Goal: Complete application form

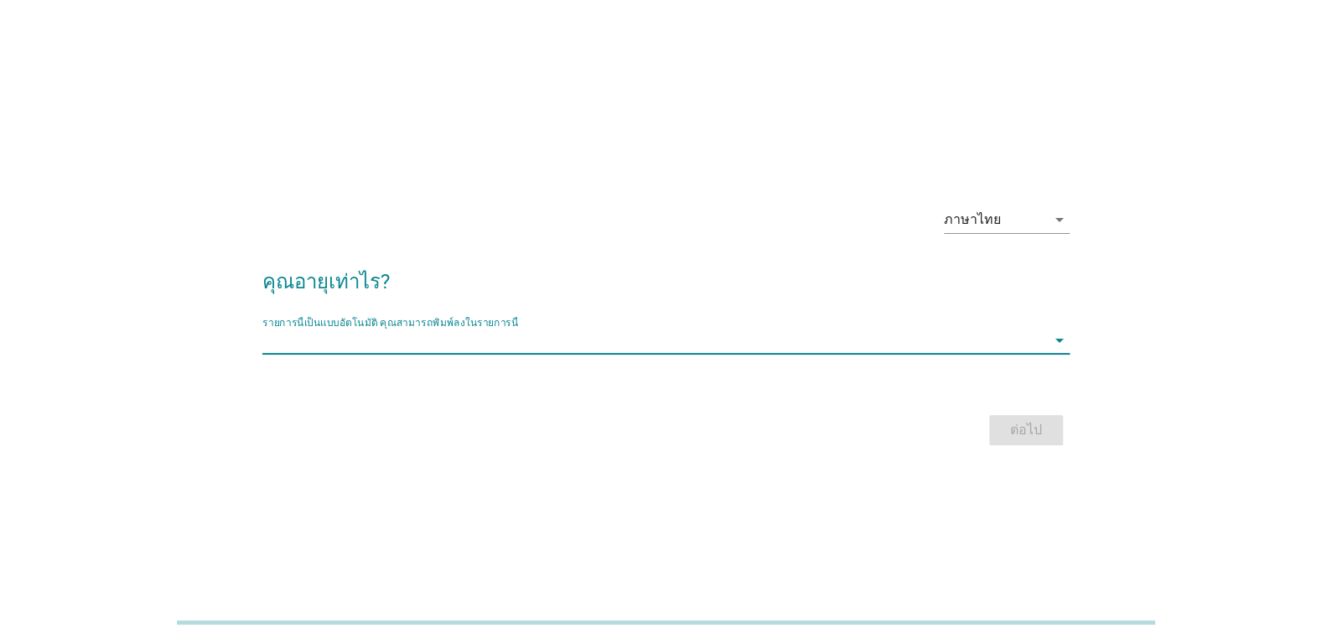
click at [928, 346] on input "รายการนี้เป็นแบบอัตโนมัติ คุณสามารถพิมพ์ลงในรายการนี้" at bounding box center [654, 340] width 784 height 27
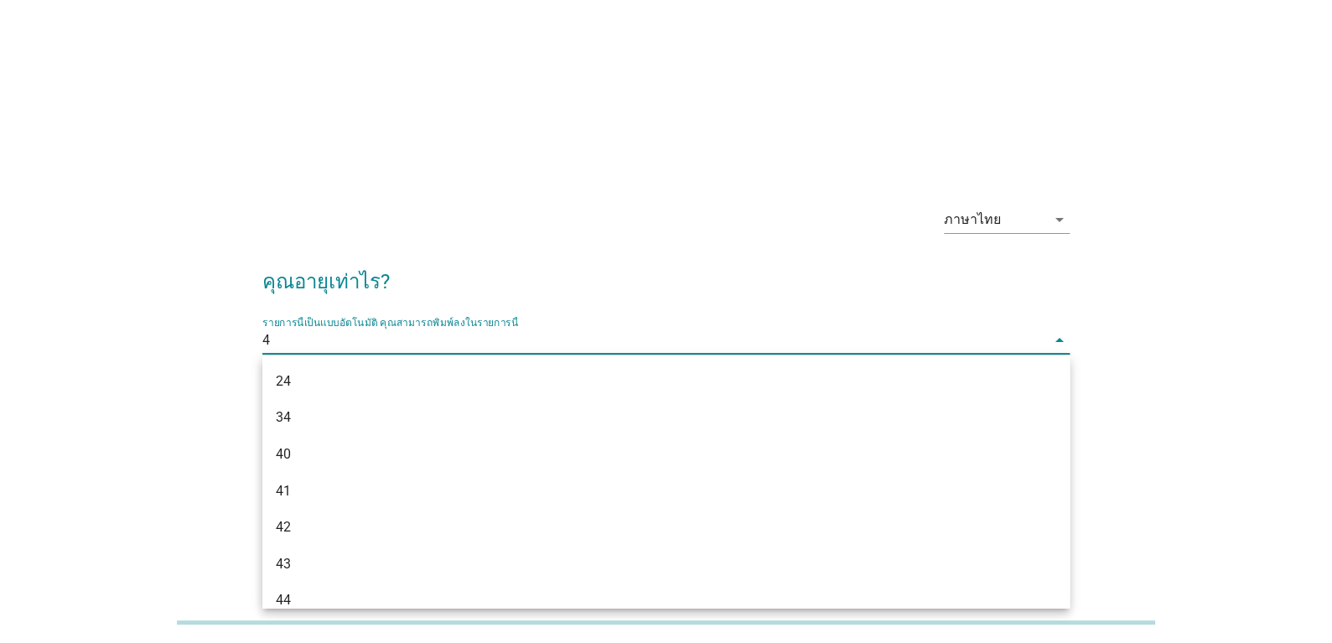
type input "41"
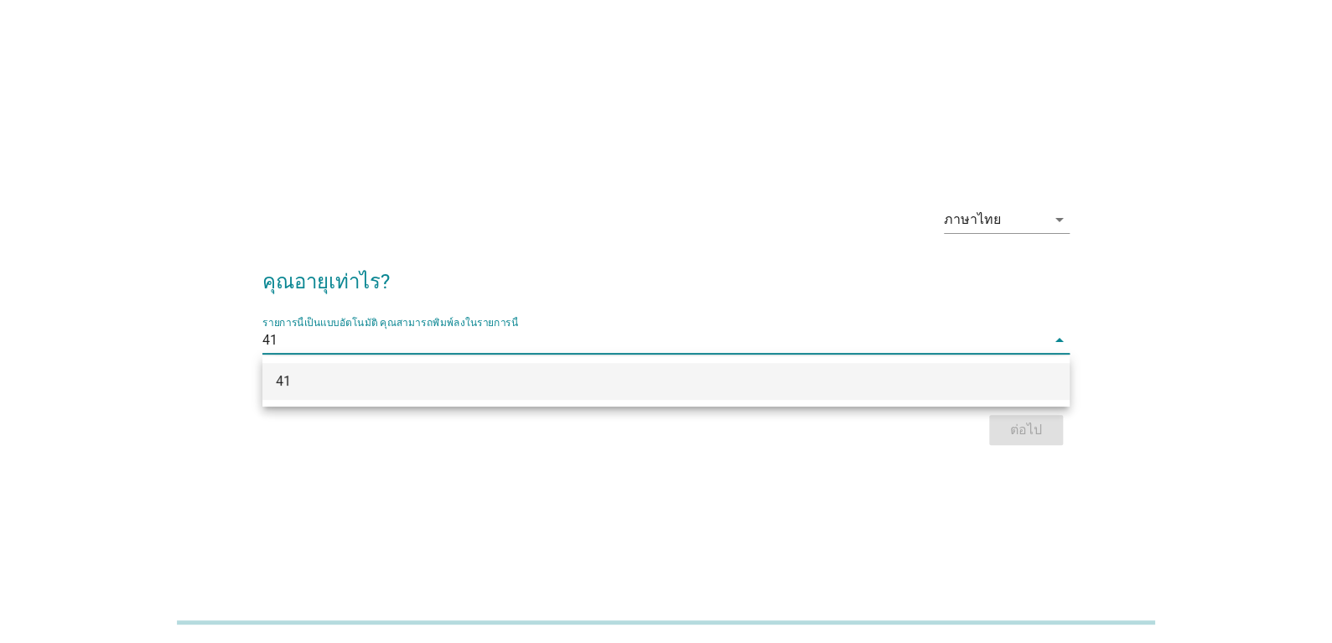
click at [875, 385] on div "41" at bounding box center [633, 381] width 715 height 20
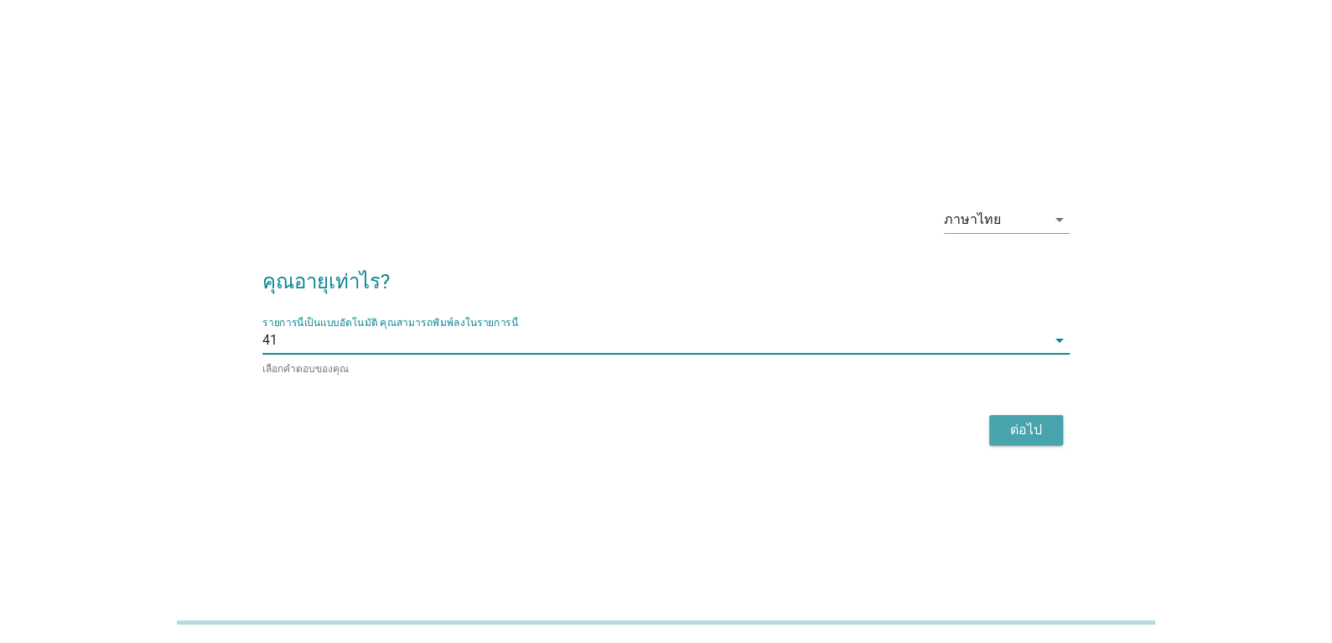
click at [1037, 428] on div "ต่อไป" at bounding box center [1026, 430] width 47 height 20
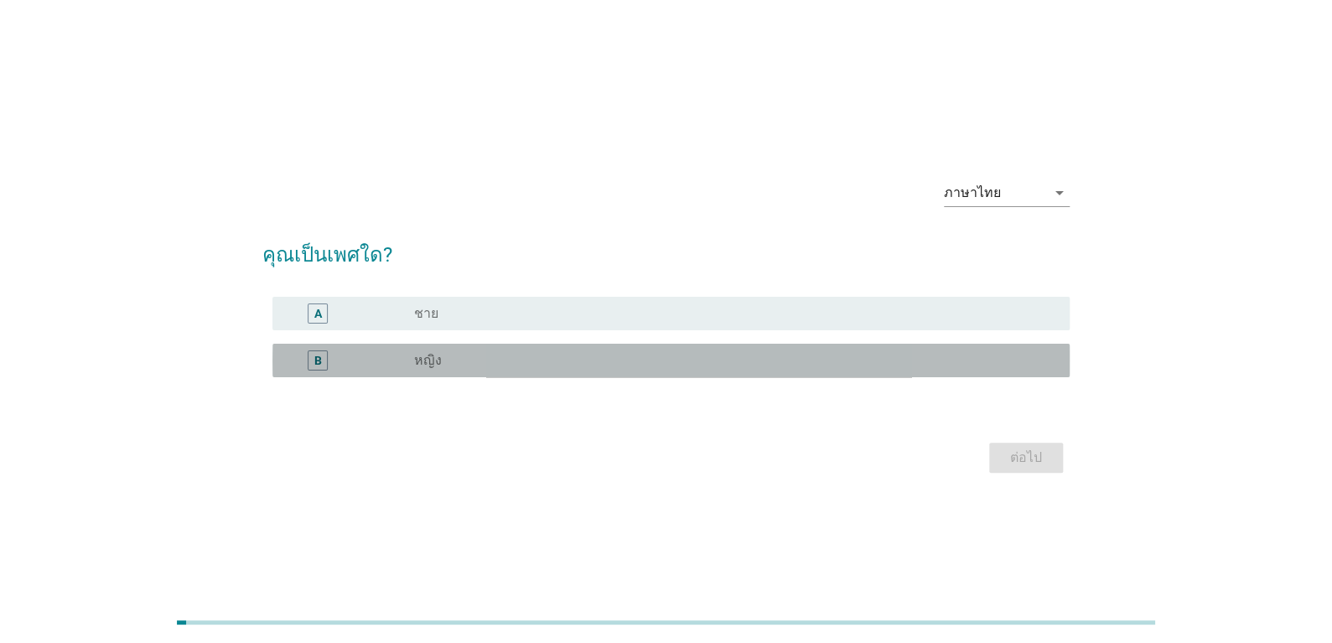
click at [415, 359] on label "หญิง" at bounding box center [428, 360] width 28 height 17
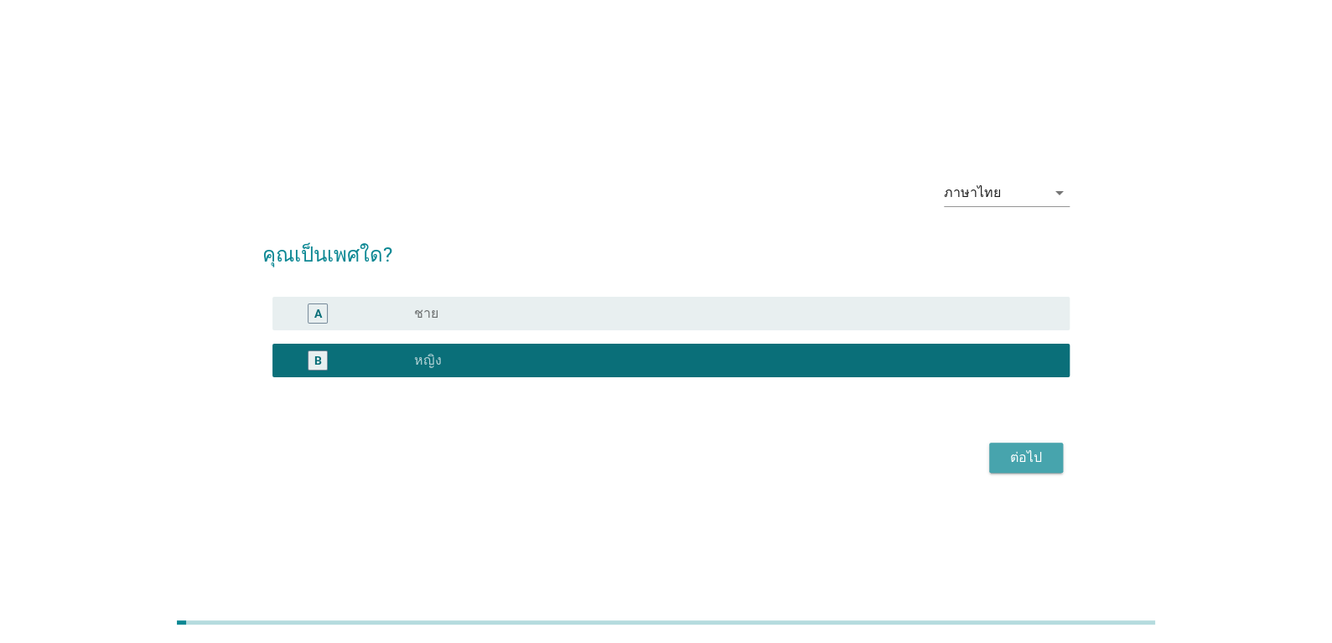
click at [1049, 464] on div "ต่อไป" at bounding box center [1026, 458] width 47 height 20
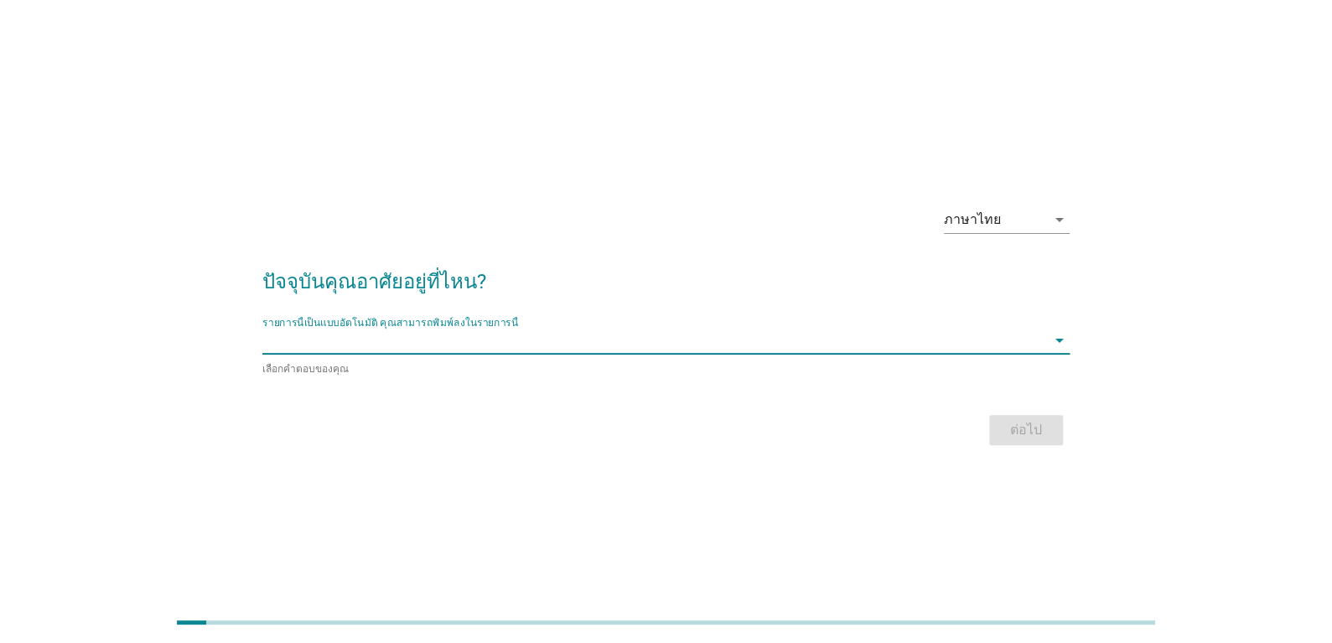
click at [905, 349] on input "รายการนี้เป็นแบบอัตโนมัติ คุณสามารถพิมพ์ลงในรายการนี้" at bounding box center [654, 340] width 784 height 27
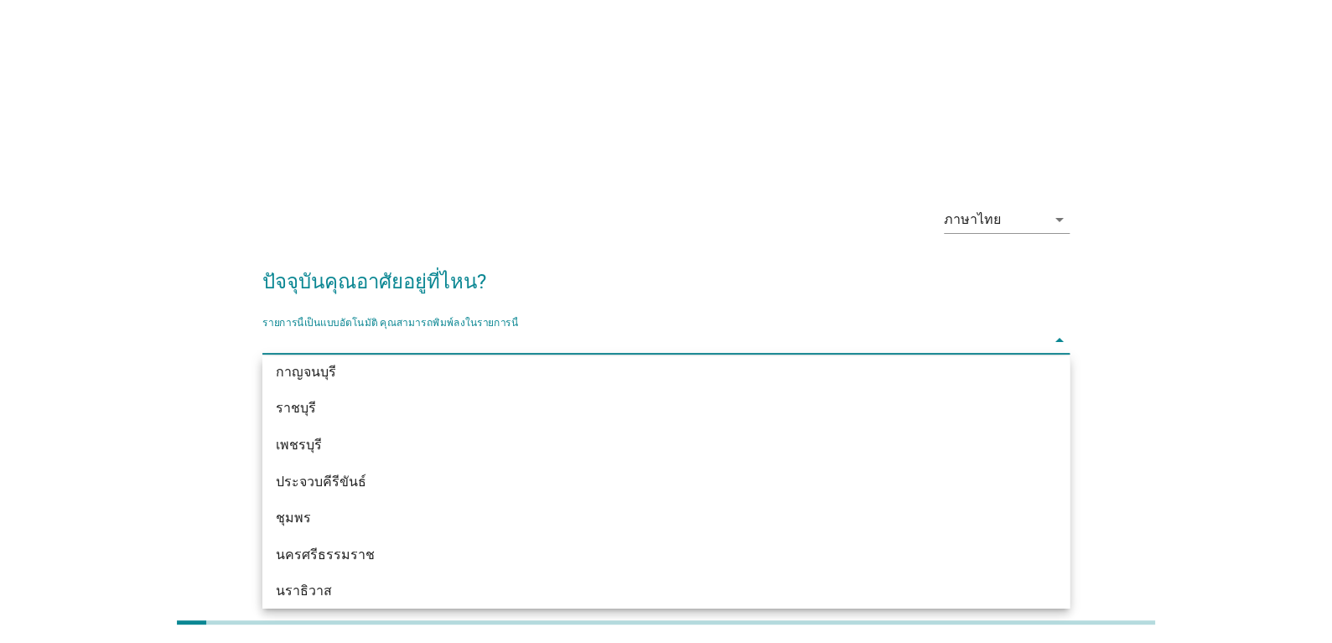
scroll to position [2022, 0]
click at [313, 342] on input "รายการนี้เป็นแบบอัตโนมัติ คุณสามารถพิมพ์ลงในรายการนี้" at bounding box center [654, 340] width 784 height 27
type input "ชล"
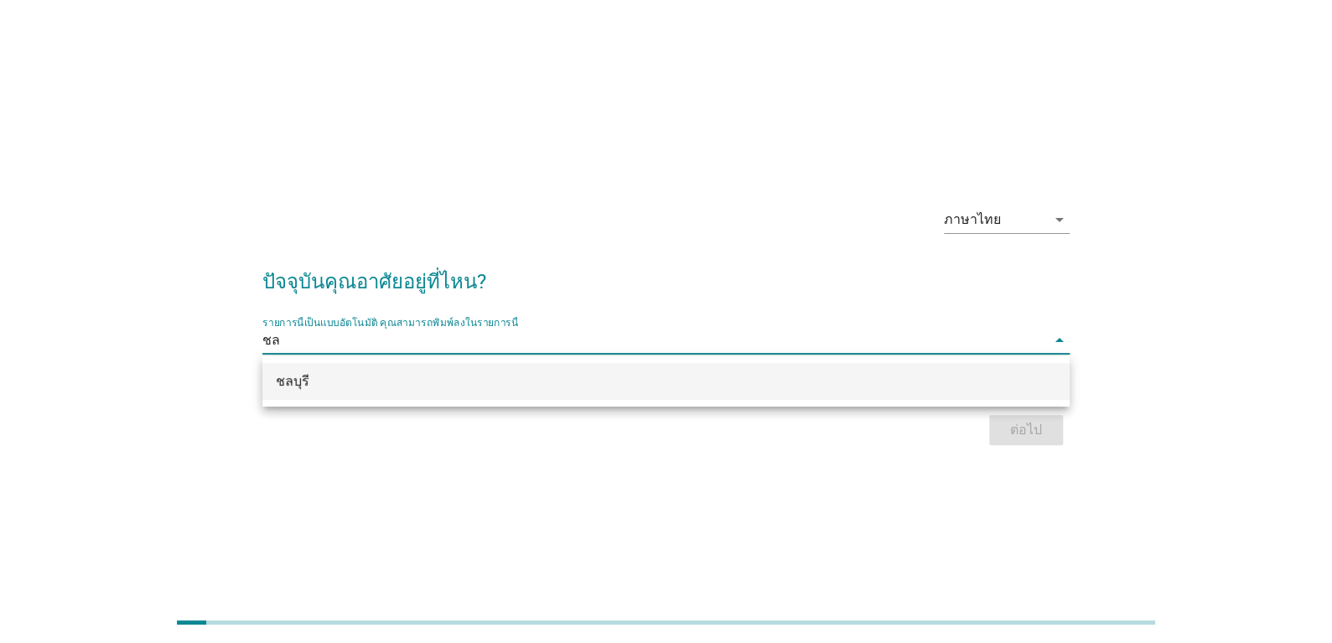
click at [366, 376] on div "ชลบุรี" at bounding box center [633, 381] width 715 height 20
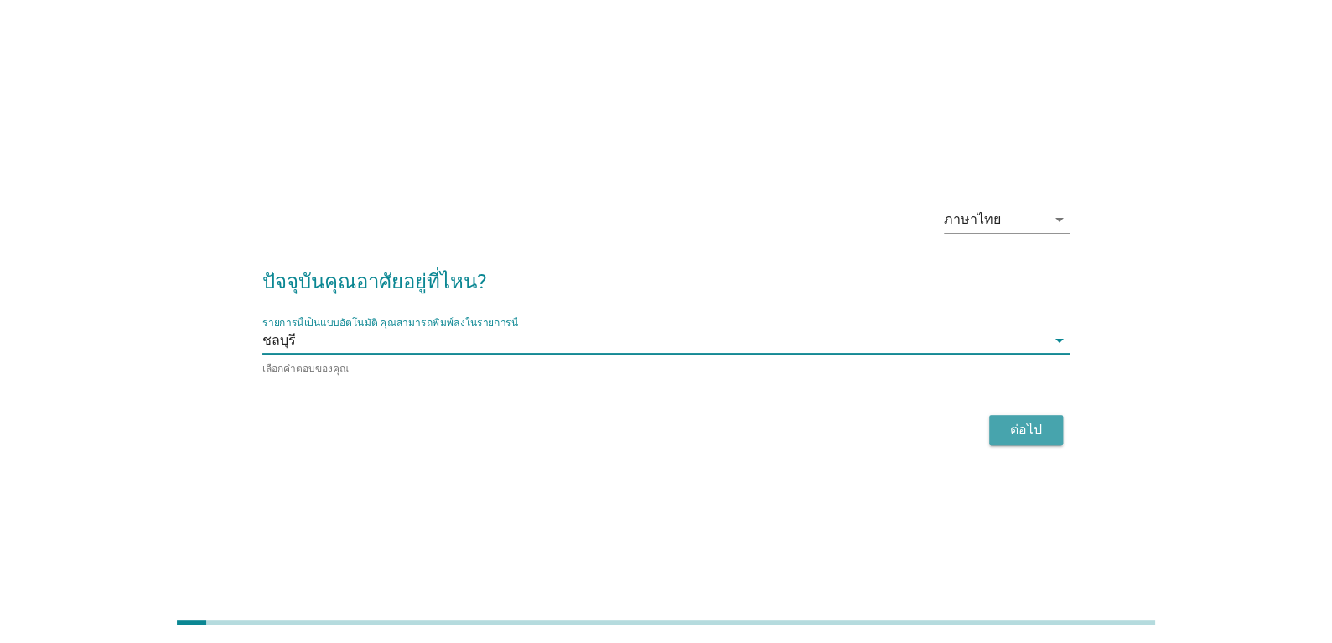
click at [1029, 432] on div "ต่อไป" at bounding box center [1026, 430] width 47 height 20
